Goal: Task Accomplishment & Management: Complete application form

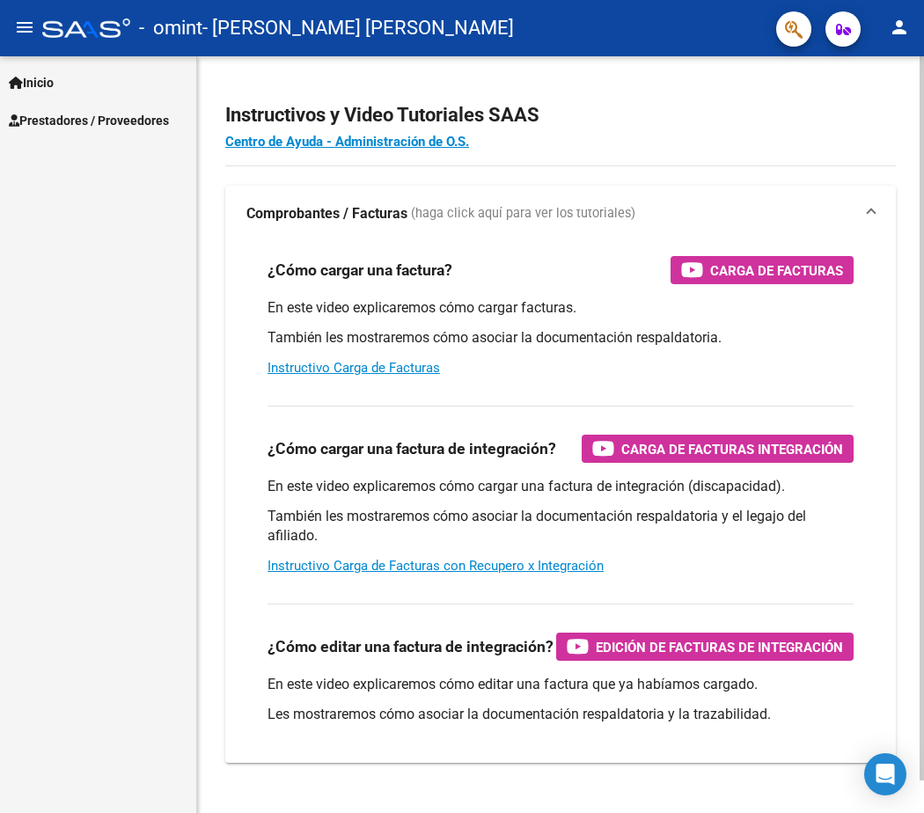
click at [588, 285] on div "¿Cómo cargar una factura? Carga de Facturas En este video explicaremos cómo car…" at bounding box center [560, 317] width 628 height 150
click at [105, 112] on span "Prestadores / Proveedores" at bounding box center [89, 120] width 160 height 19
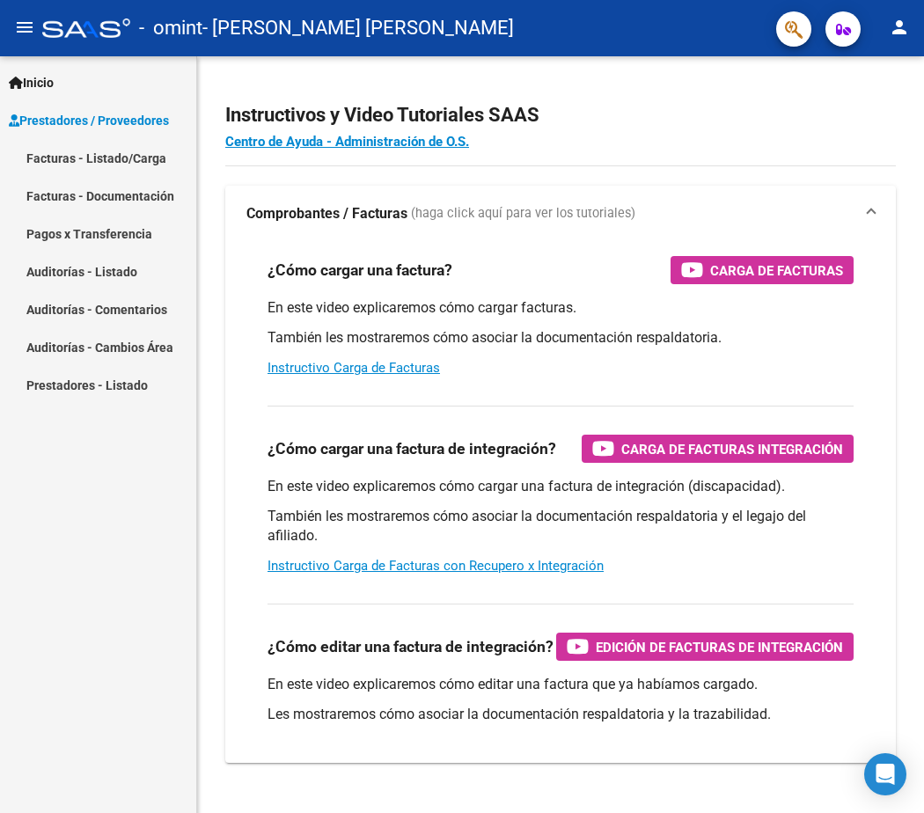
click at [152, 163] on link "Facturas - Listado/Carga" at bounding box center [98, 158] width 196 height 38
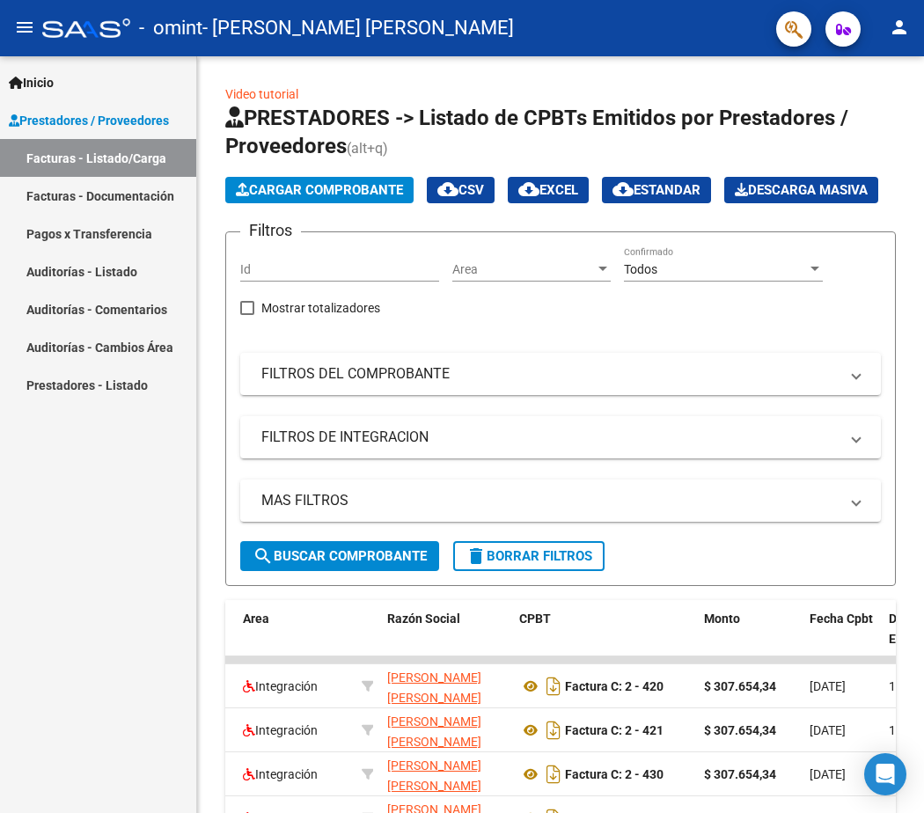
click at [95, 202] on link "Facturas - Documentación" at bounding box center [98, 196] width 196 height 38
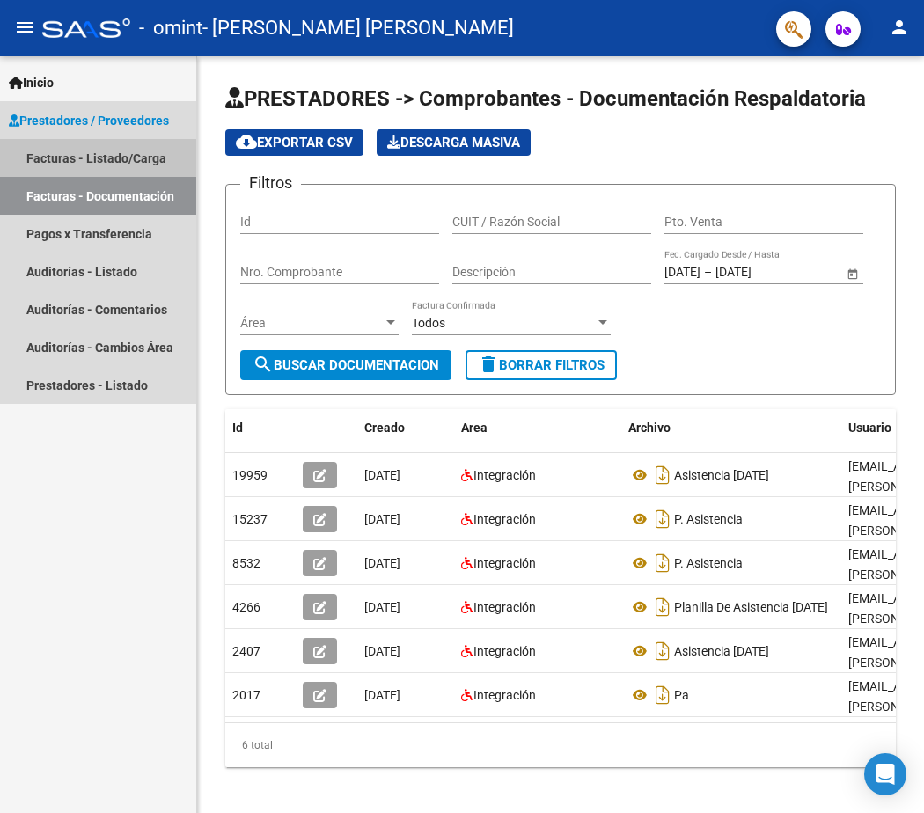
click at [86, 158] on link "Facturas - Listado/Carga" at bounding box center [98, 158] width 196 height 38
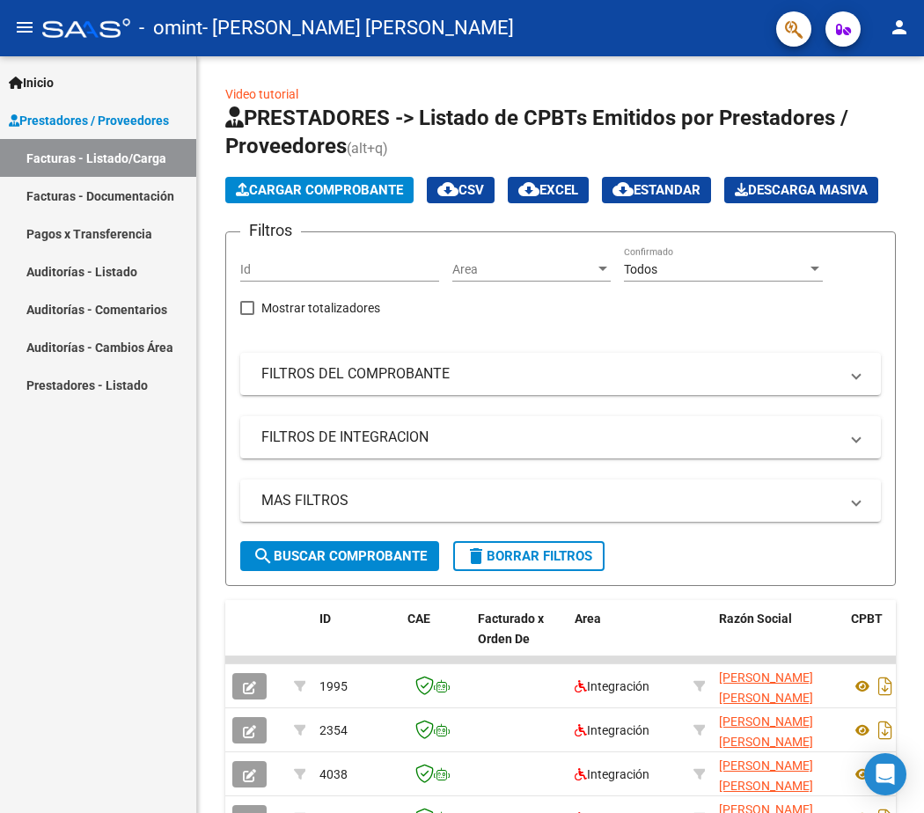
click at [318, 189] on span "Cargar Comprobante" at bounding box center [319, 190] width 167 height 16
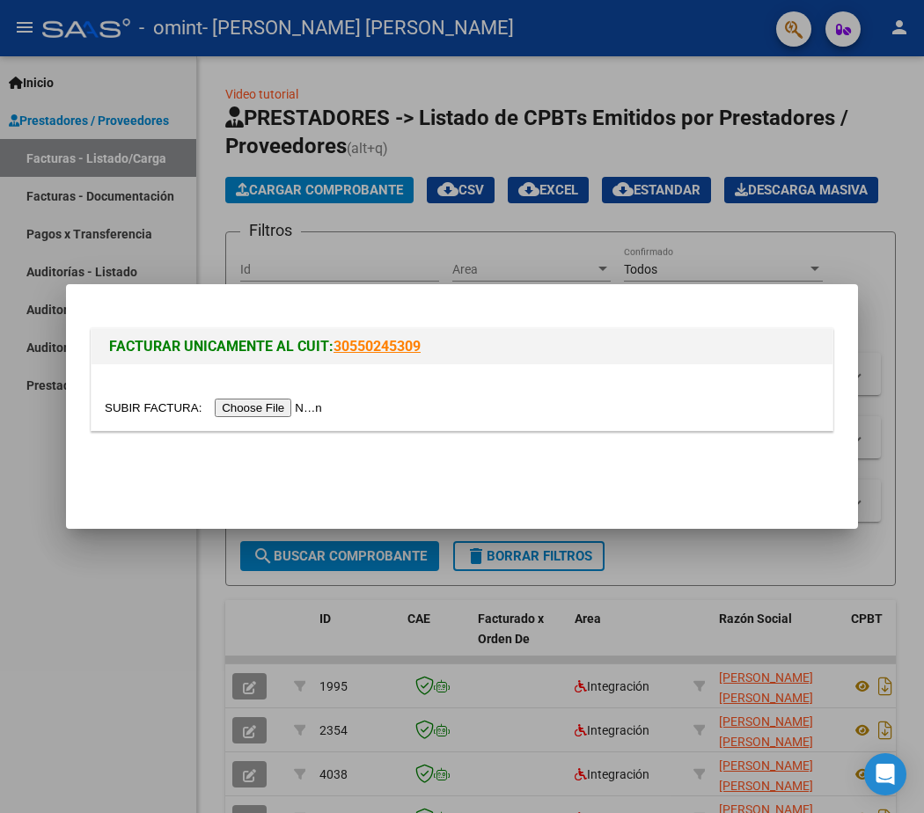
click at [270, 411] on input "file" at bounding box center [216, 408] width 223 height 18
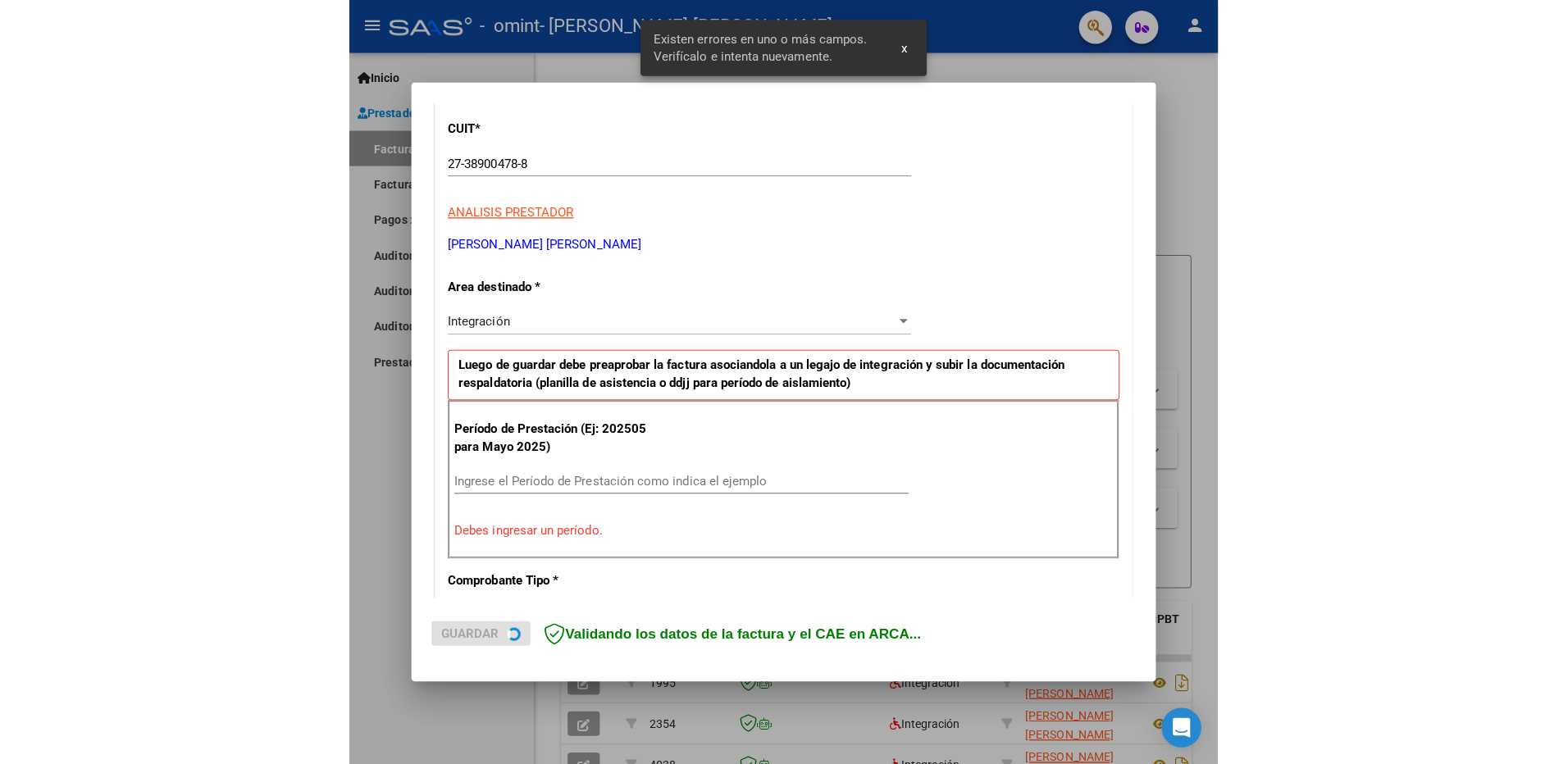
scroll to position [294, 0]
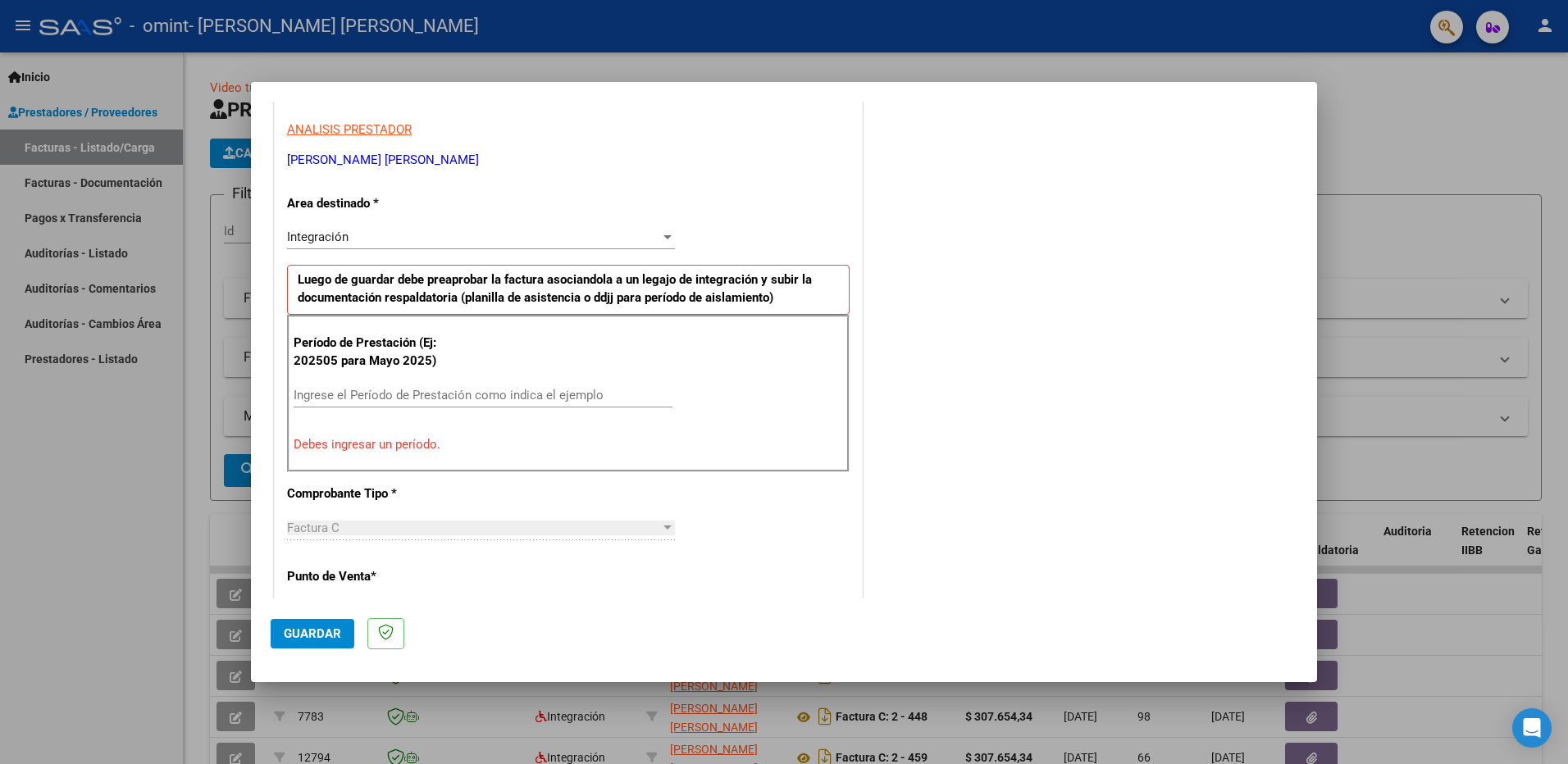
click at [413, 396] on input "Ingrese el Período de Prestación como indica el ejemplo" at bounding box center [483, 395] width 379 height 15
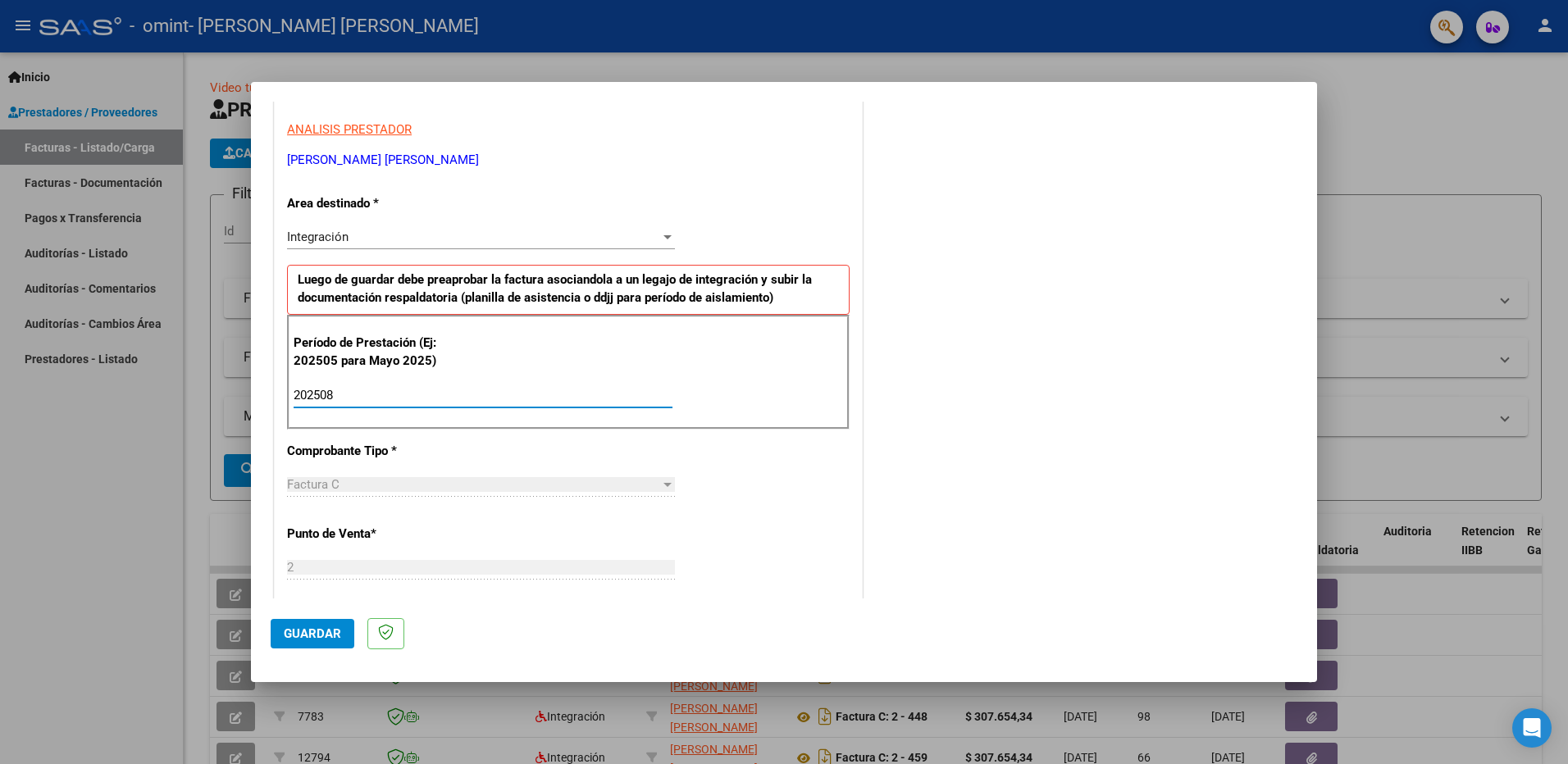
type input "202508"
click at [726, 506] on div "CUIT * 27-38900478-8 Ingresar CUIT ANALISIS PRESTADOR [PERSON_NAME] [PERSON_NAM…" at bounding box center [569, 629] width 587 height 1234
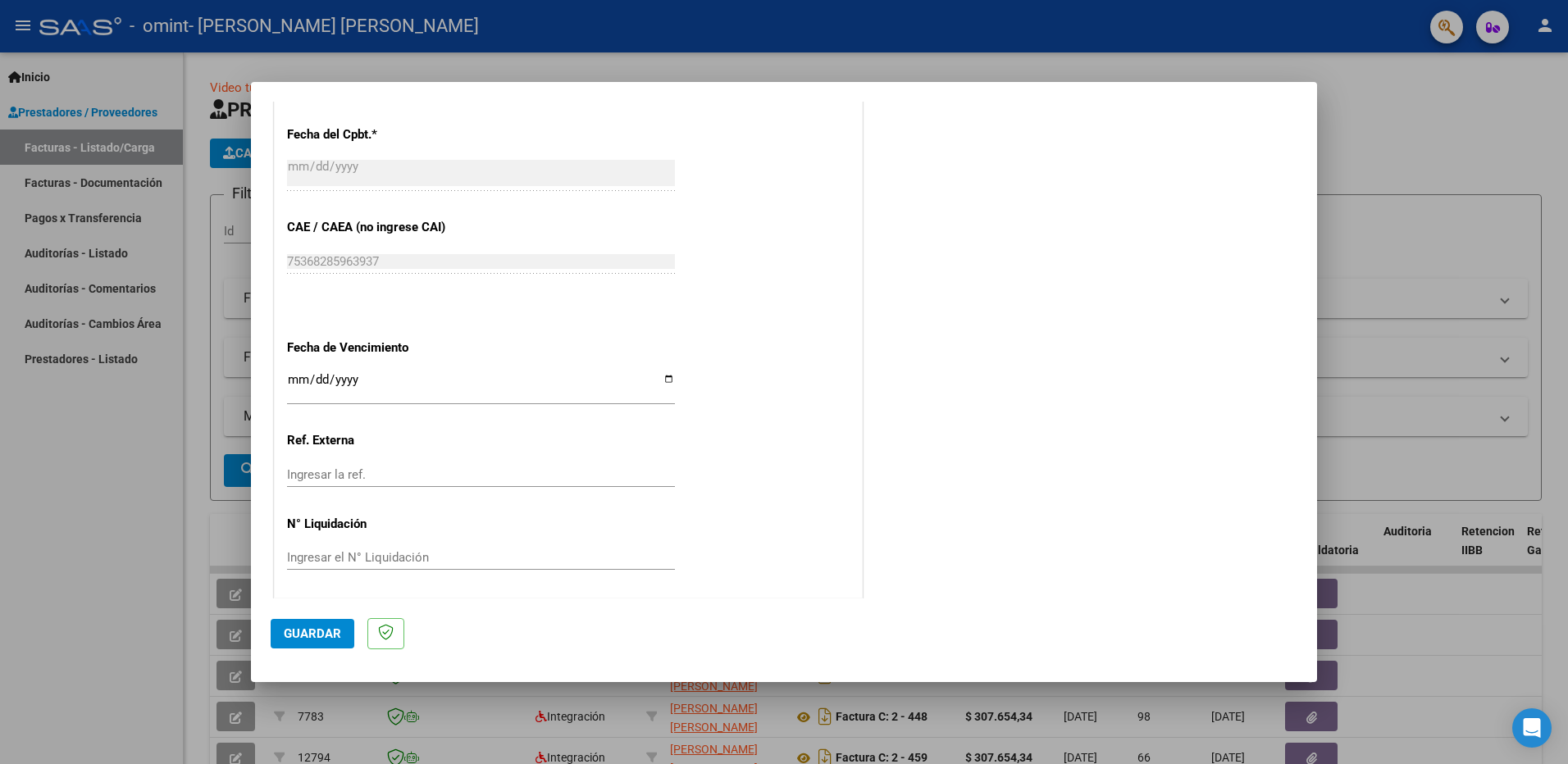
scroll to position [946, 0]
click at [332, 636] on span "Guardar" at bounding box center [312, 634] width 58 height 15
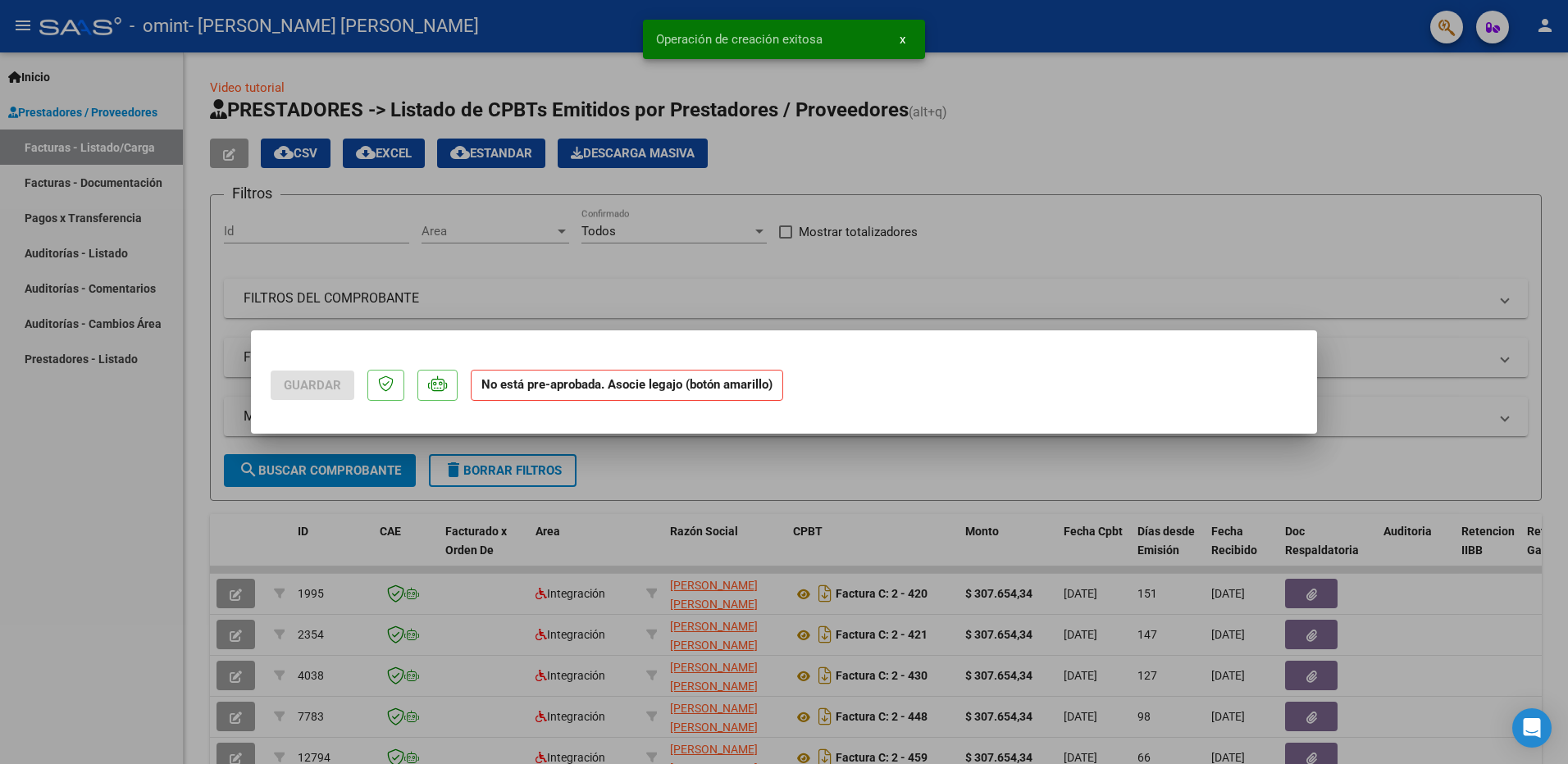
scroll to position [0, 0]
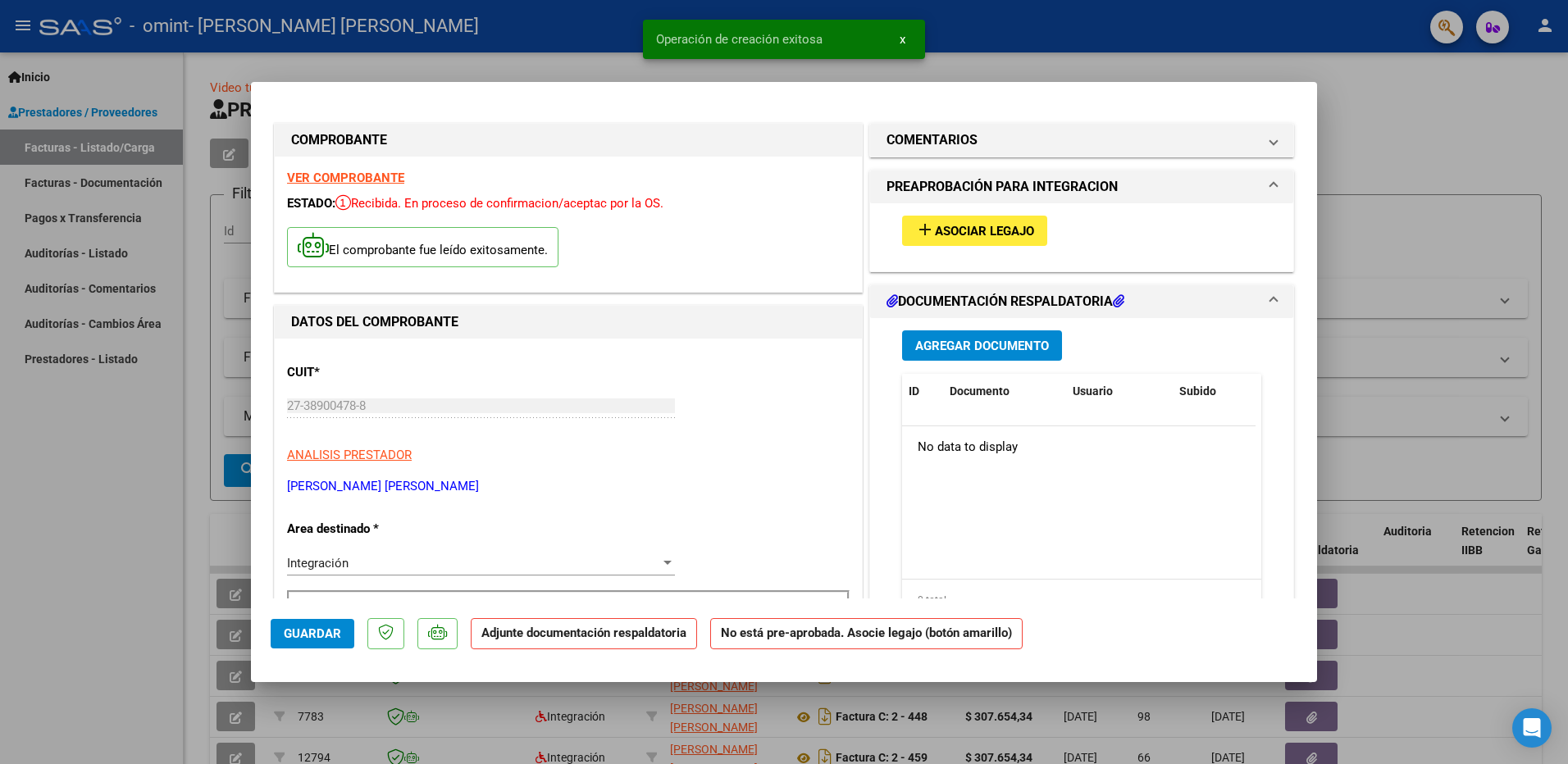
click at [860, 230] on span "Asociar Legajo" at bounding box center [984, 231] width 99 height 15
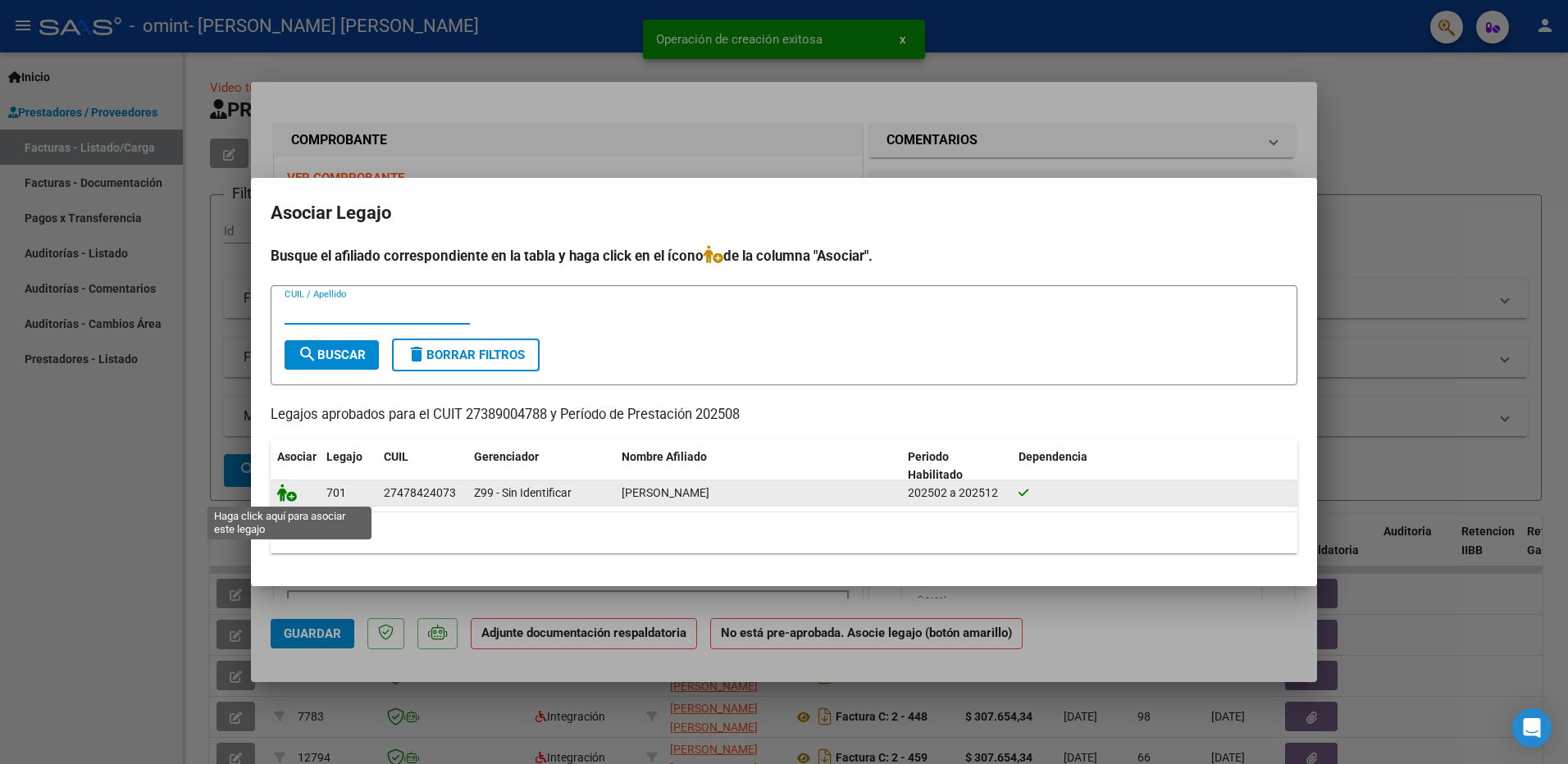
click at [287, 493] on icon at bounding box center [286, 492] width 20 height 18
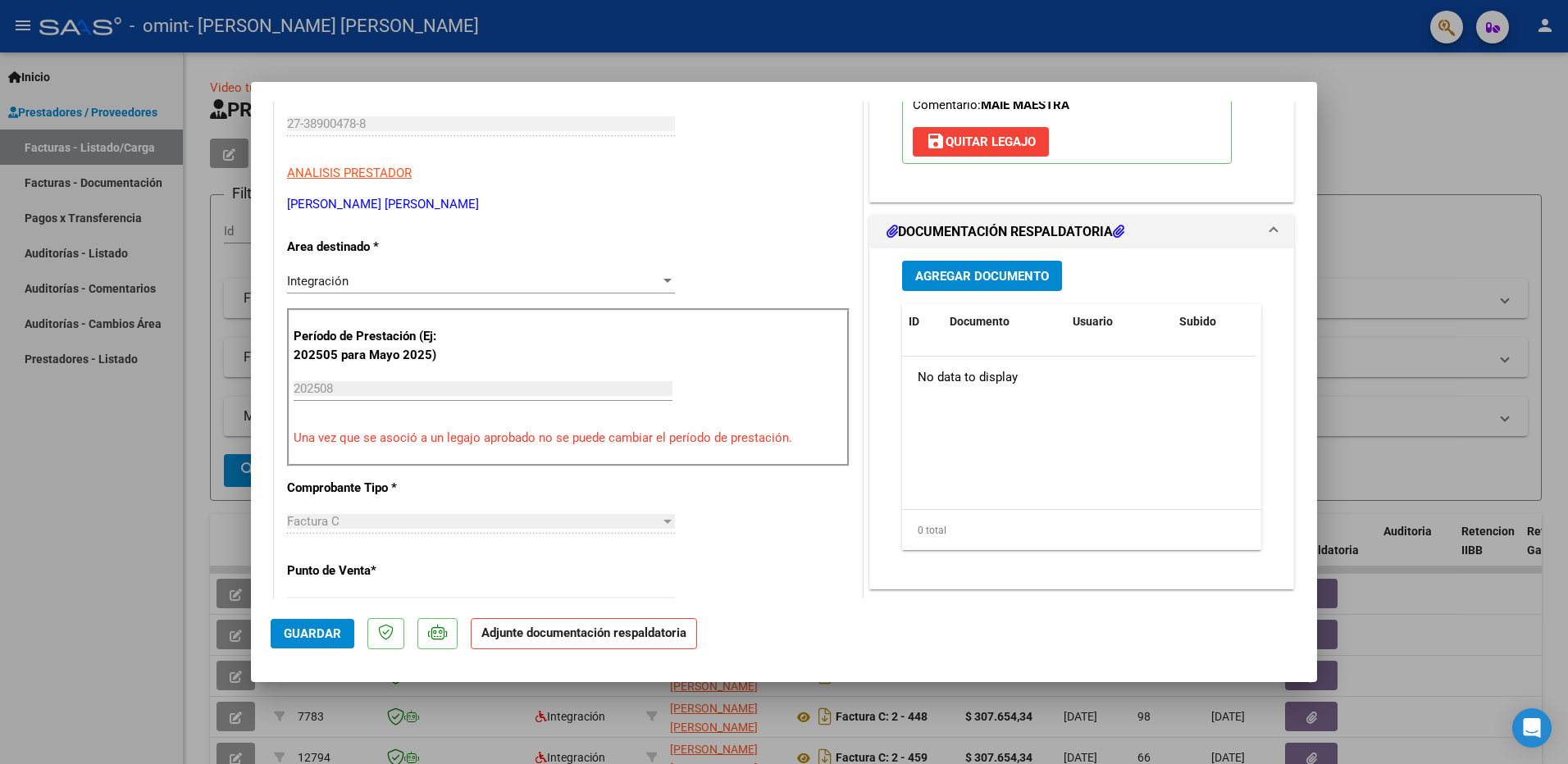
scroll to position [328, 0]
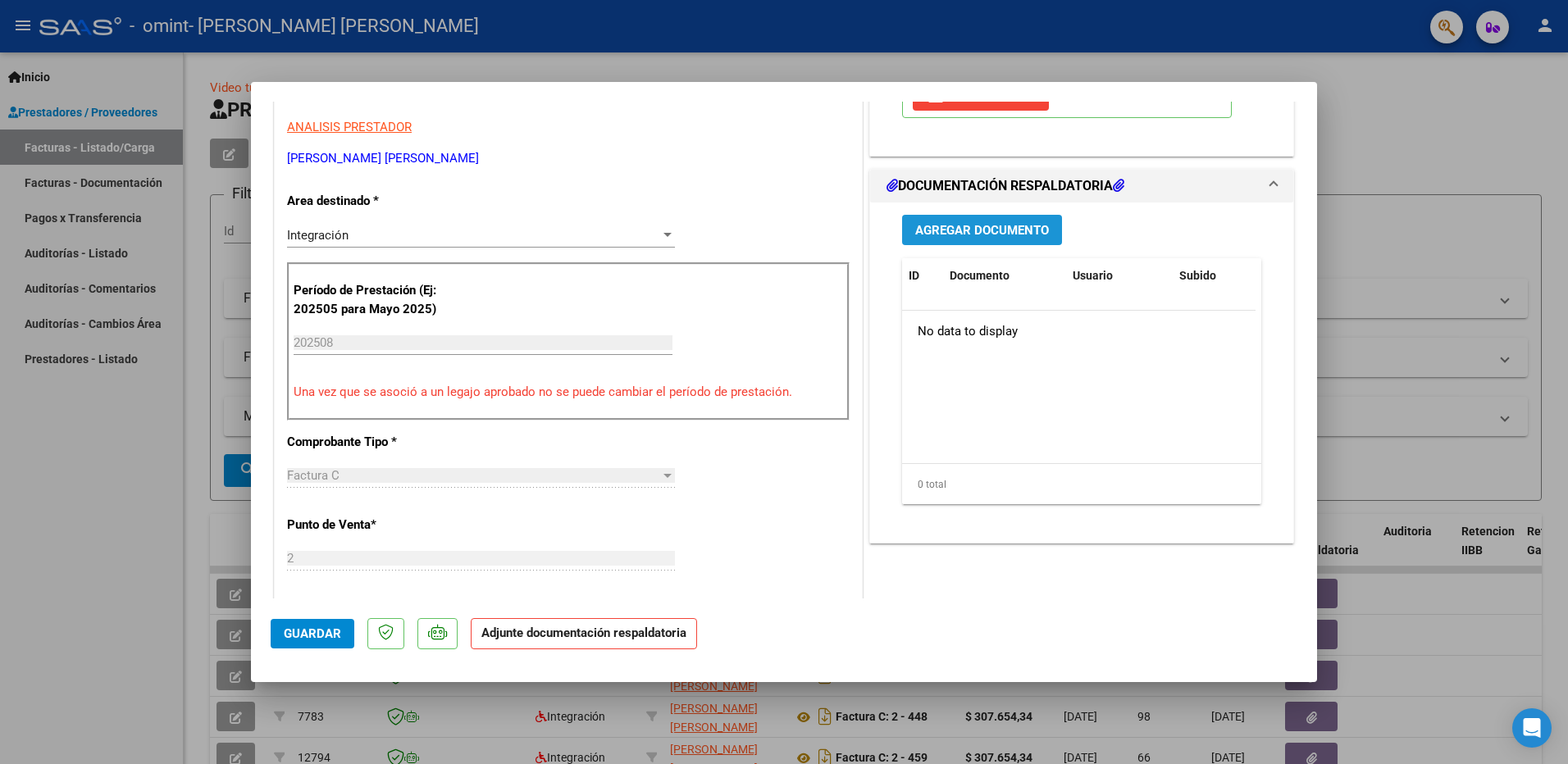
click at [860, 237] on span "Agregar Documento" at bounding box center [982, 230] width 133 height 15
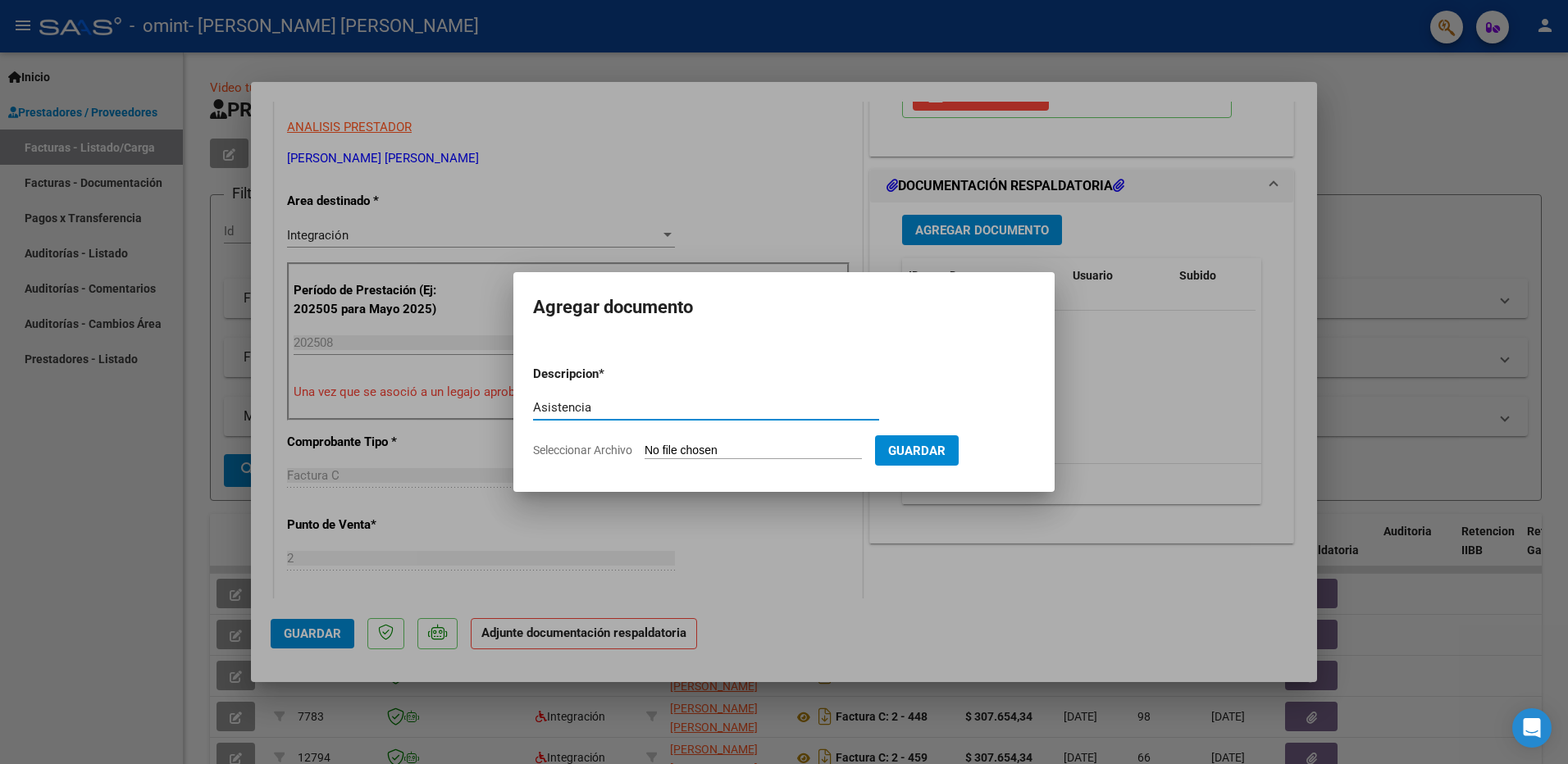
type input "Asistencia"
click at [846, 457] on input "Seleccionar Archivo" at bounding box center [753, 451] width 217 height 16
type input "C:\fakepath\Asistencia [DATE] - [PERSON_NAME] .pdf"
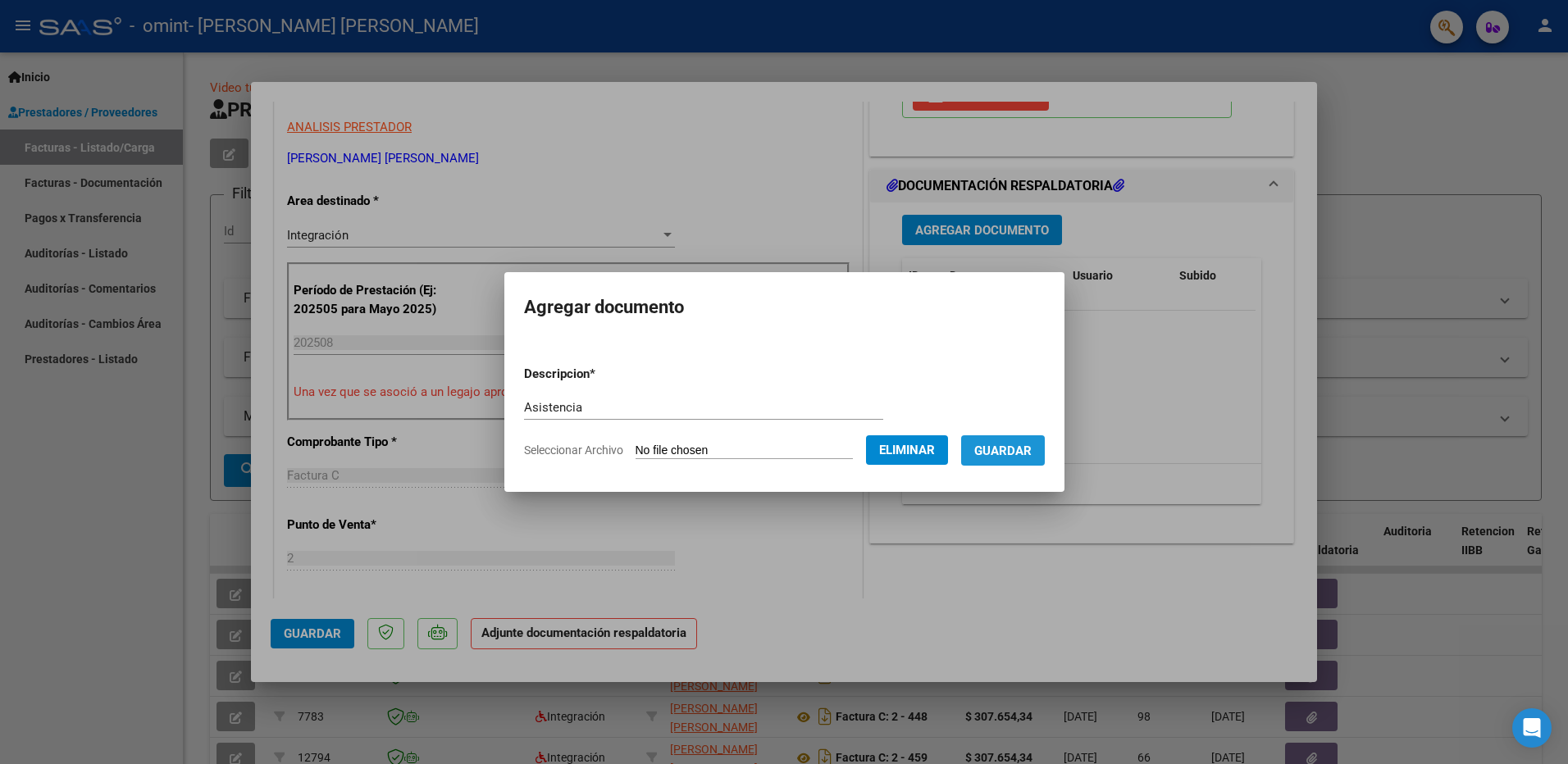
click at [860, 454] on span "Guardar" at bounding box center [1003, 451] width 58 height 15
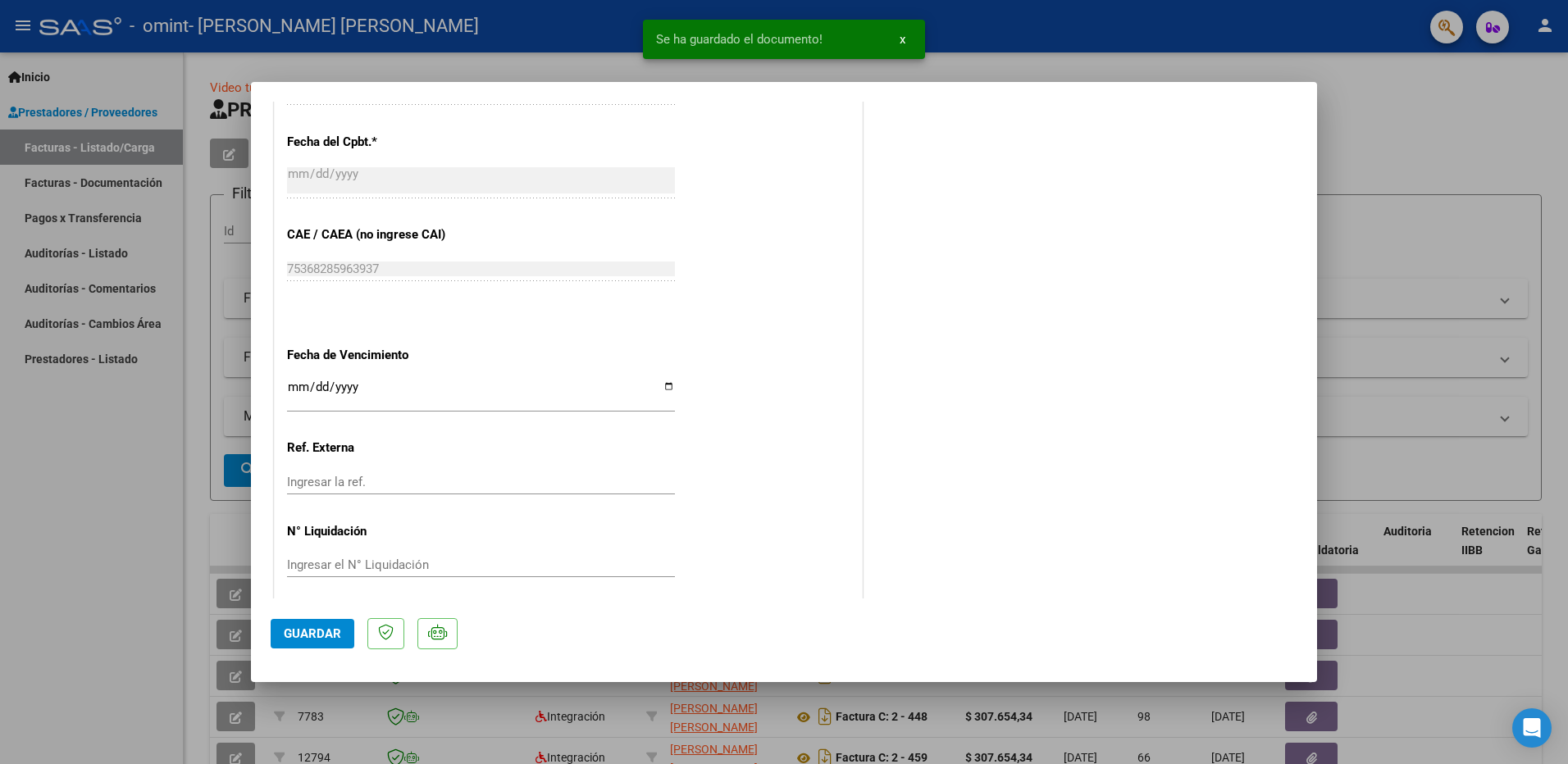
scroll to position [971, 0]
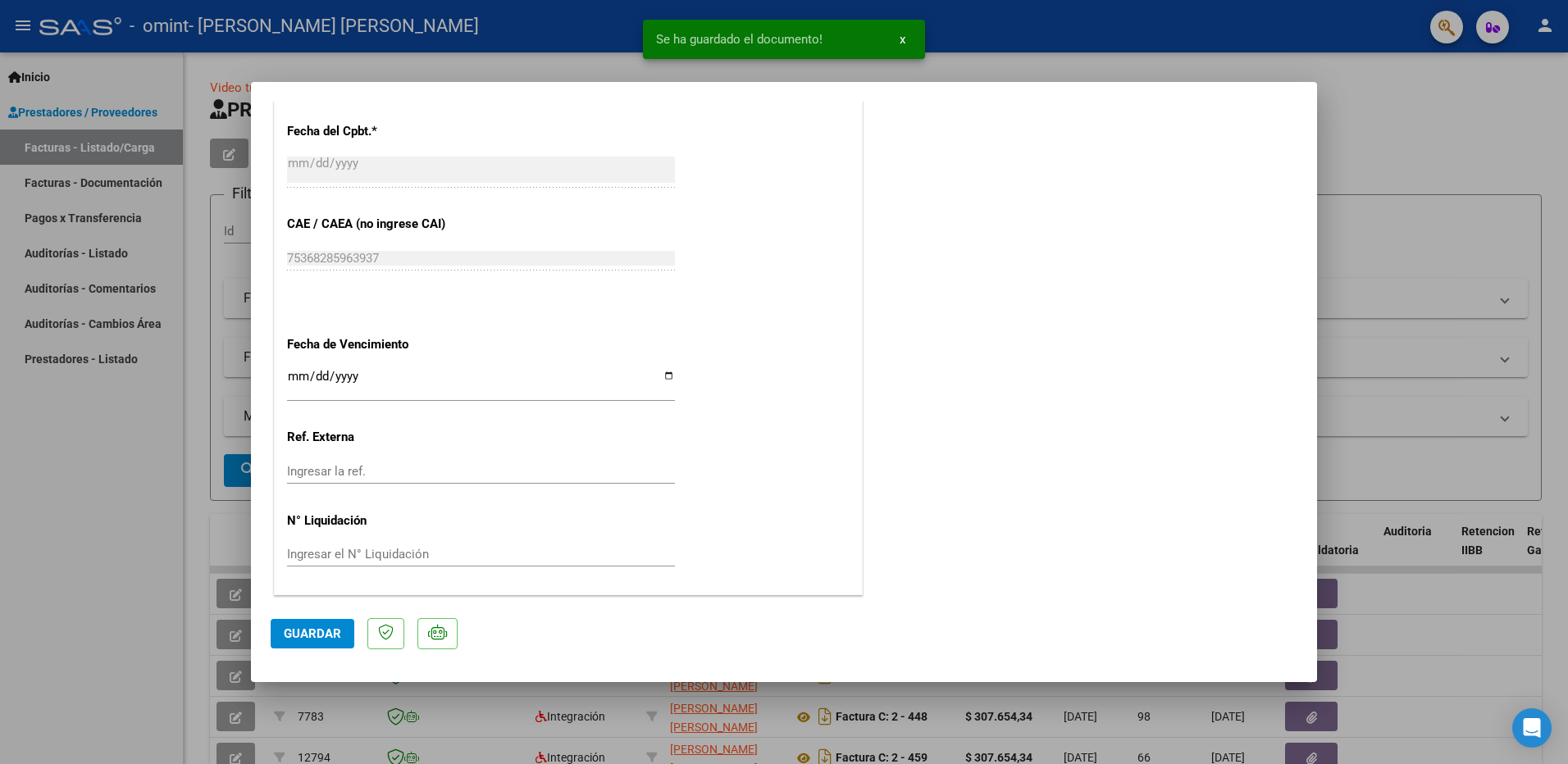
click at [328, 632] on span "Guardar" at bounding box center [312, 634] width 58 height 15
click at [860, 241] on div at bounding box center [784, 382] width 1568 height 764
type input "$ 0,00"
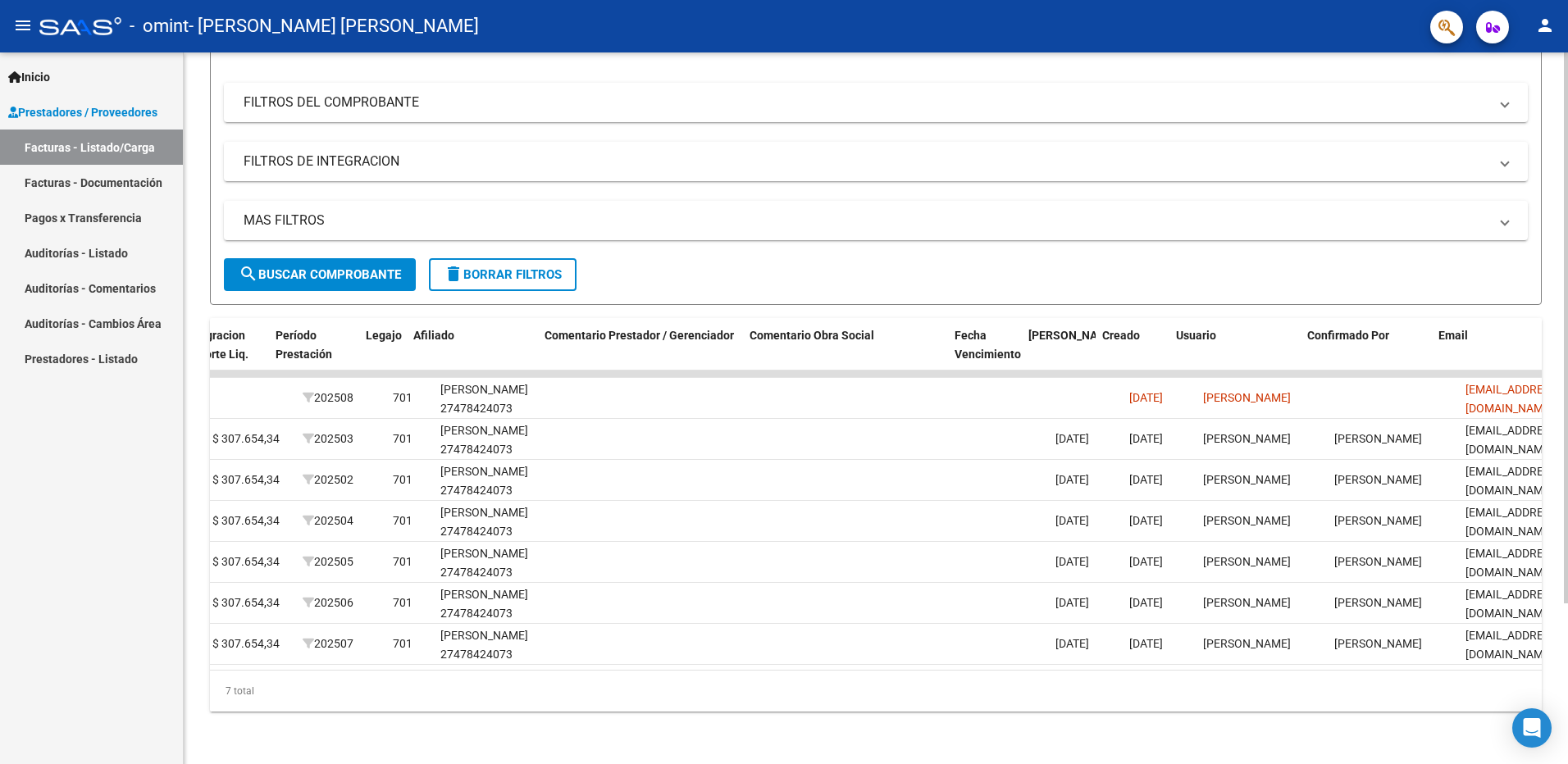
scroll to position [0, 2126]
